Goal: Check status: Check status

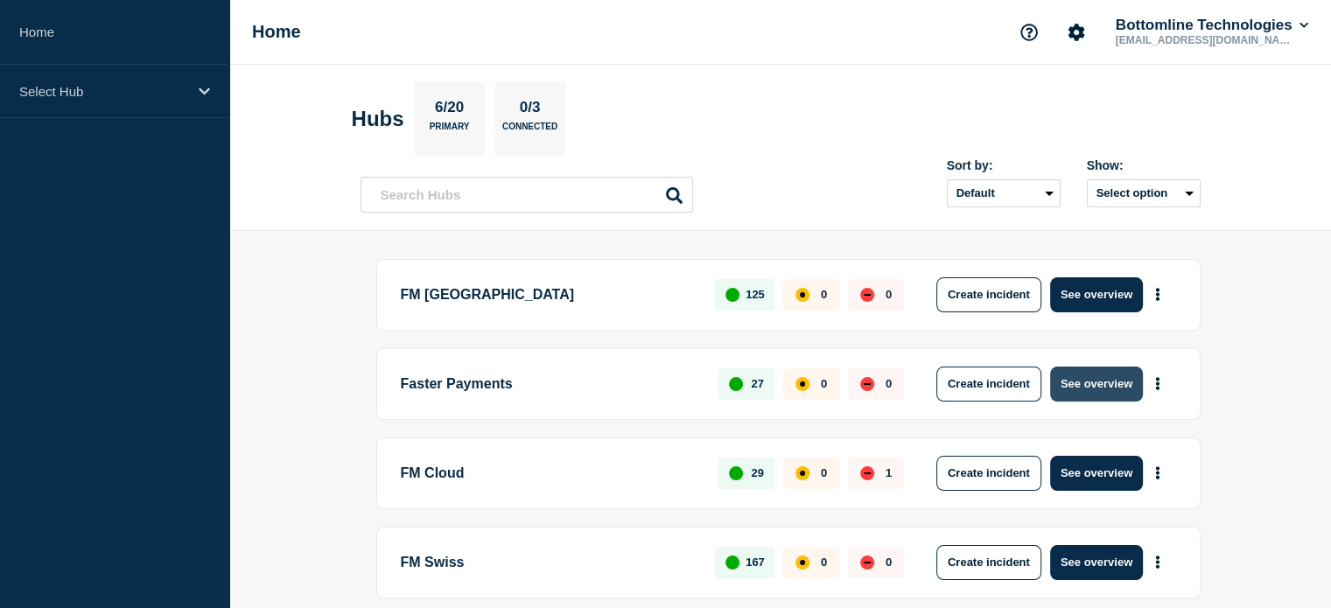
click at [1085, 387] on button "See overview" at bounding box center [1096, 384] width 93 height 35
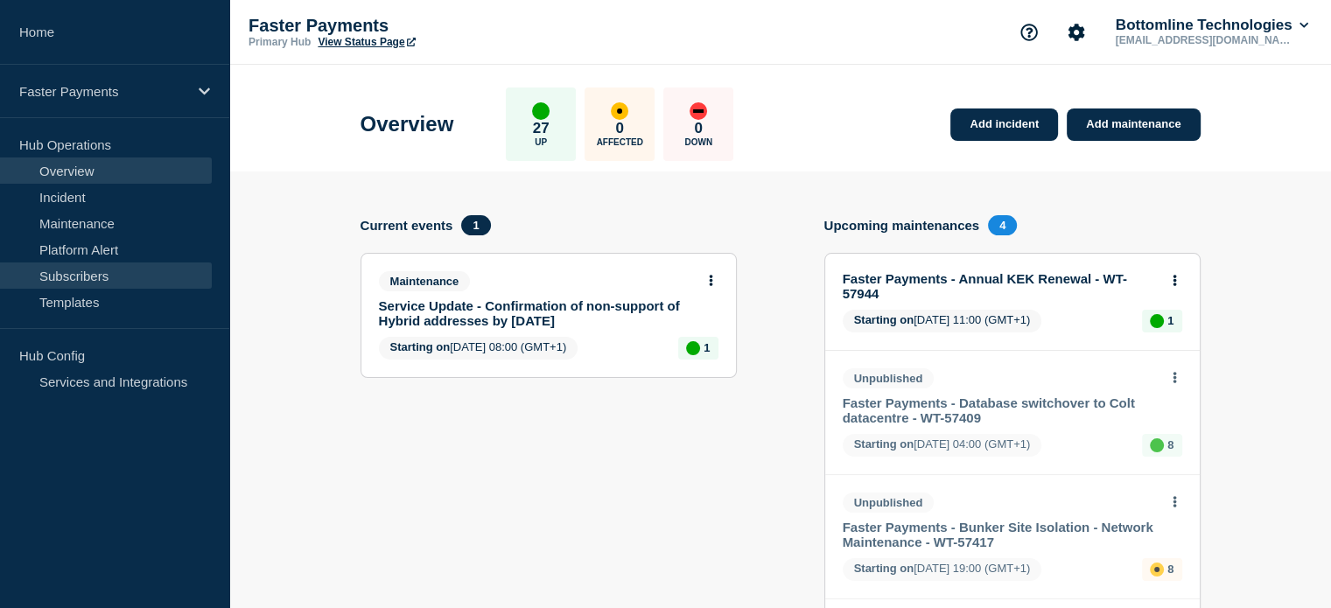
click at [84, 276] on link "Subscribers" at bounding box center [106, 276] width 212 height 26
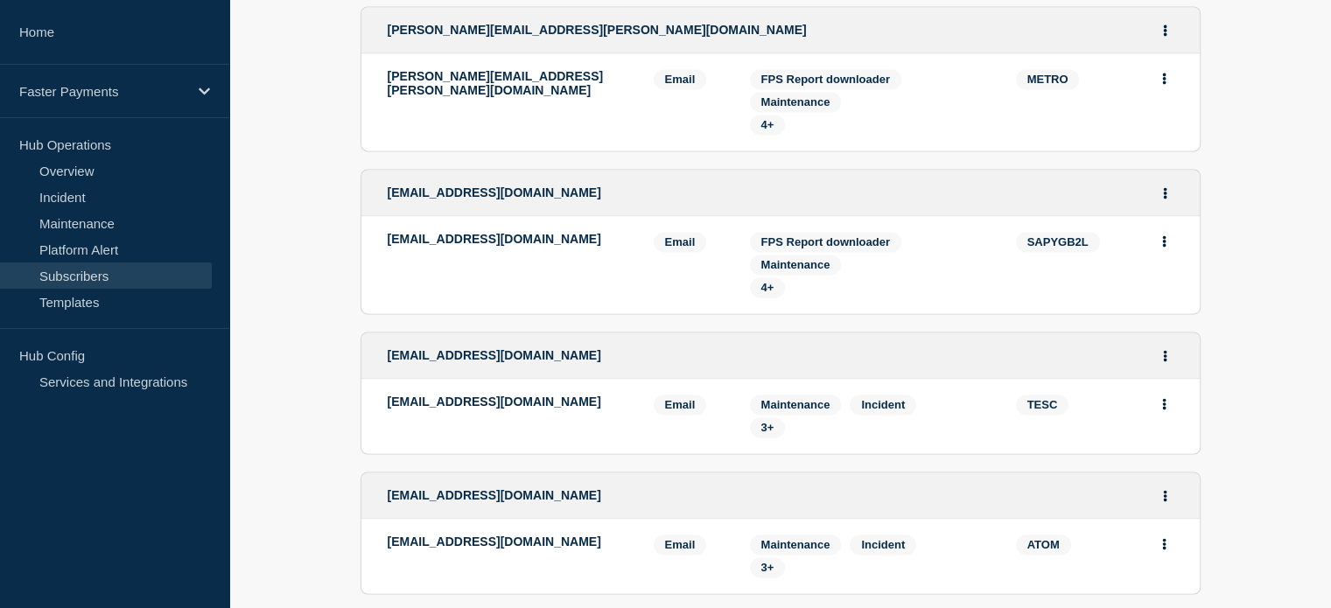
scroll to position [2713, 0]
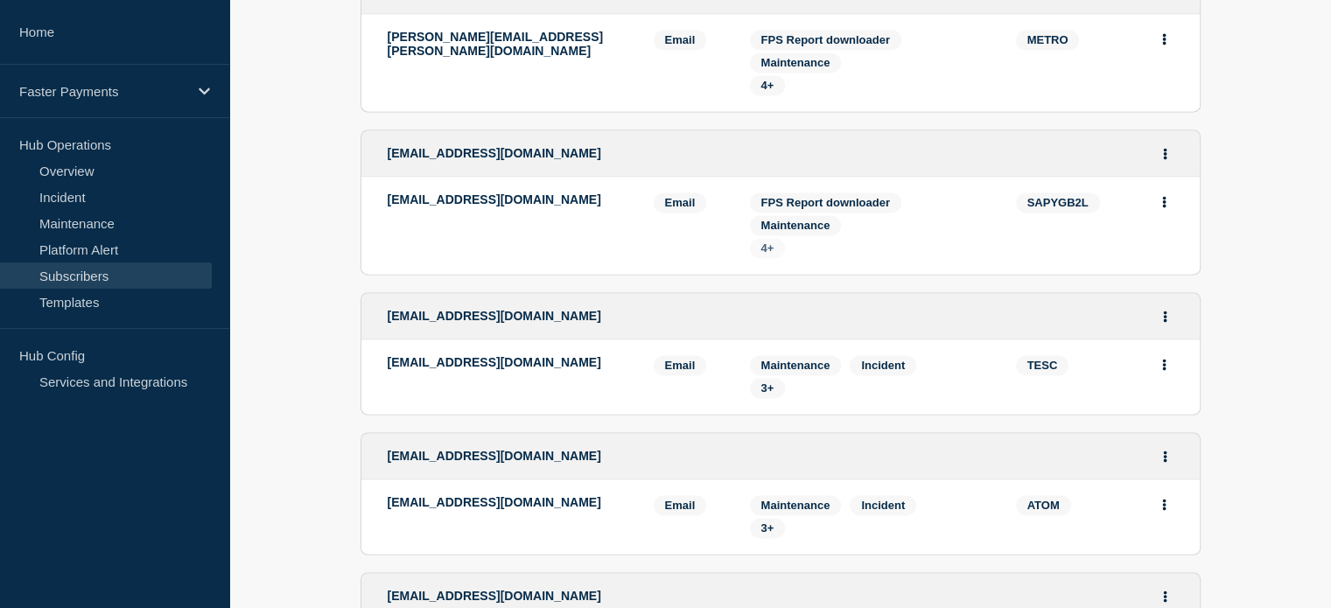
click at [771, 255] on span "4+" at bounding box center [767, 248] width 13 height 13
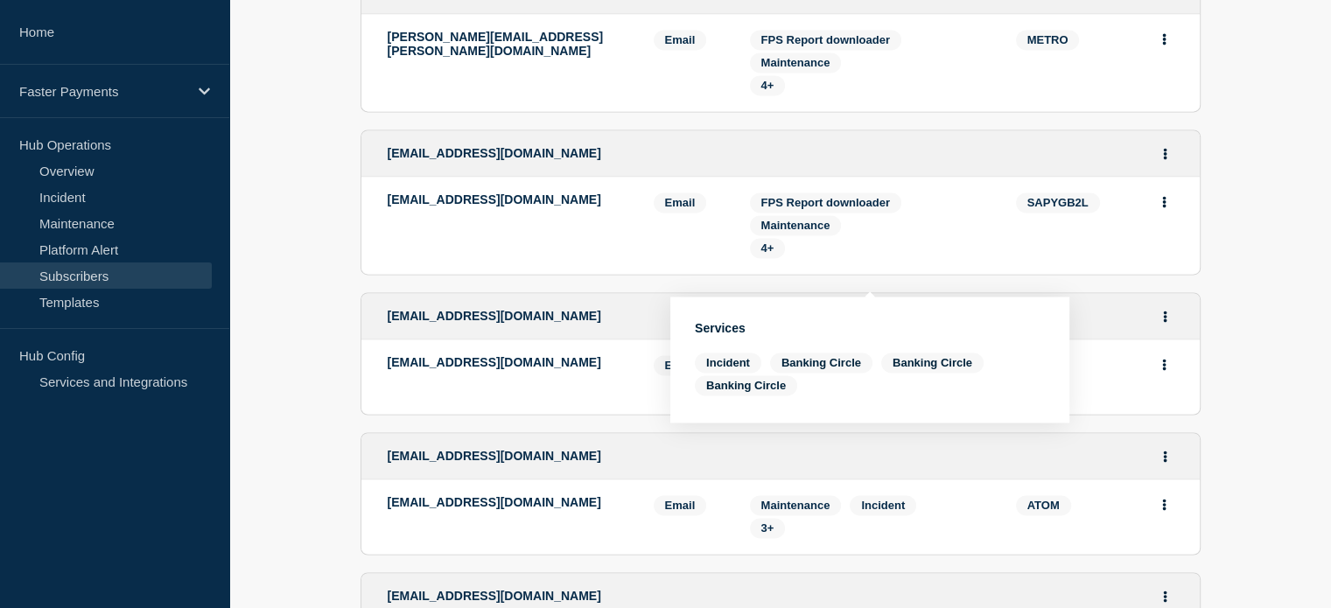
click at [950, 258] on div "4+" at bounding box center [870, 248] width 240 height 20
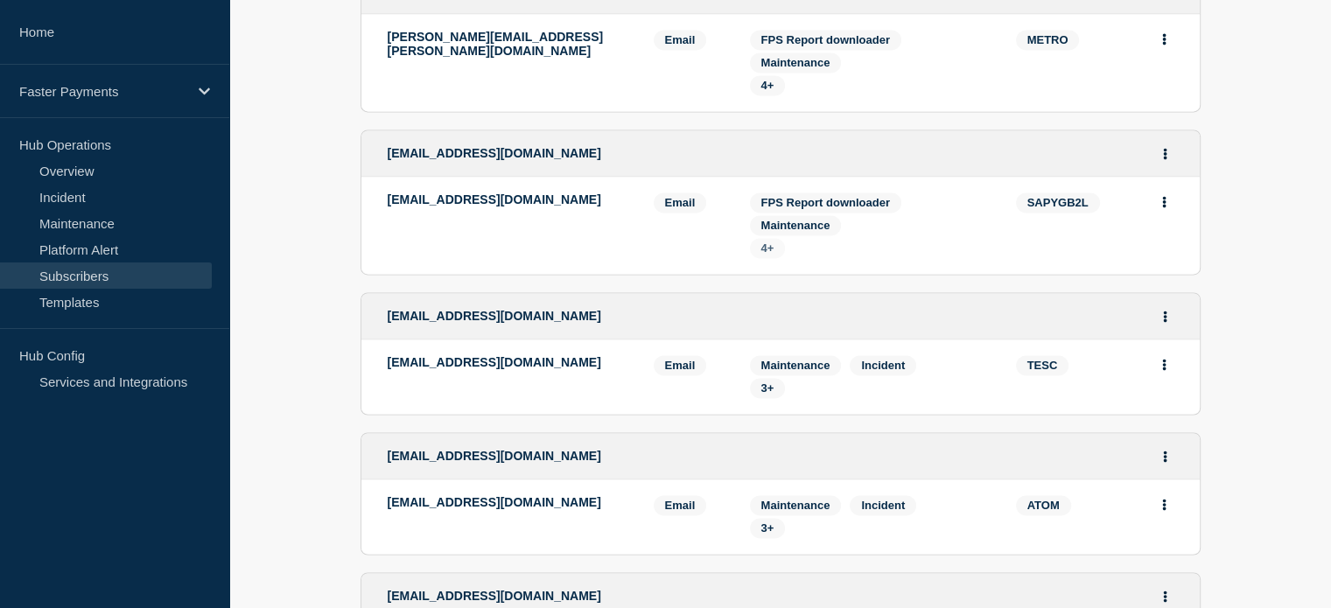
click at [767, 255] on span "4+" at bounding box center [767, 248] width 13 height 13
